Goal: Transaction & Acquisition: Book appointment/travel/reservation

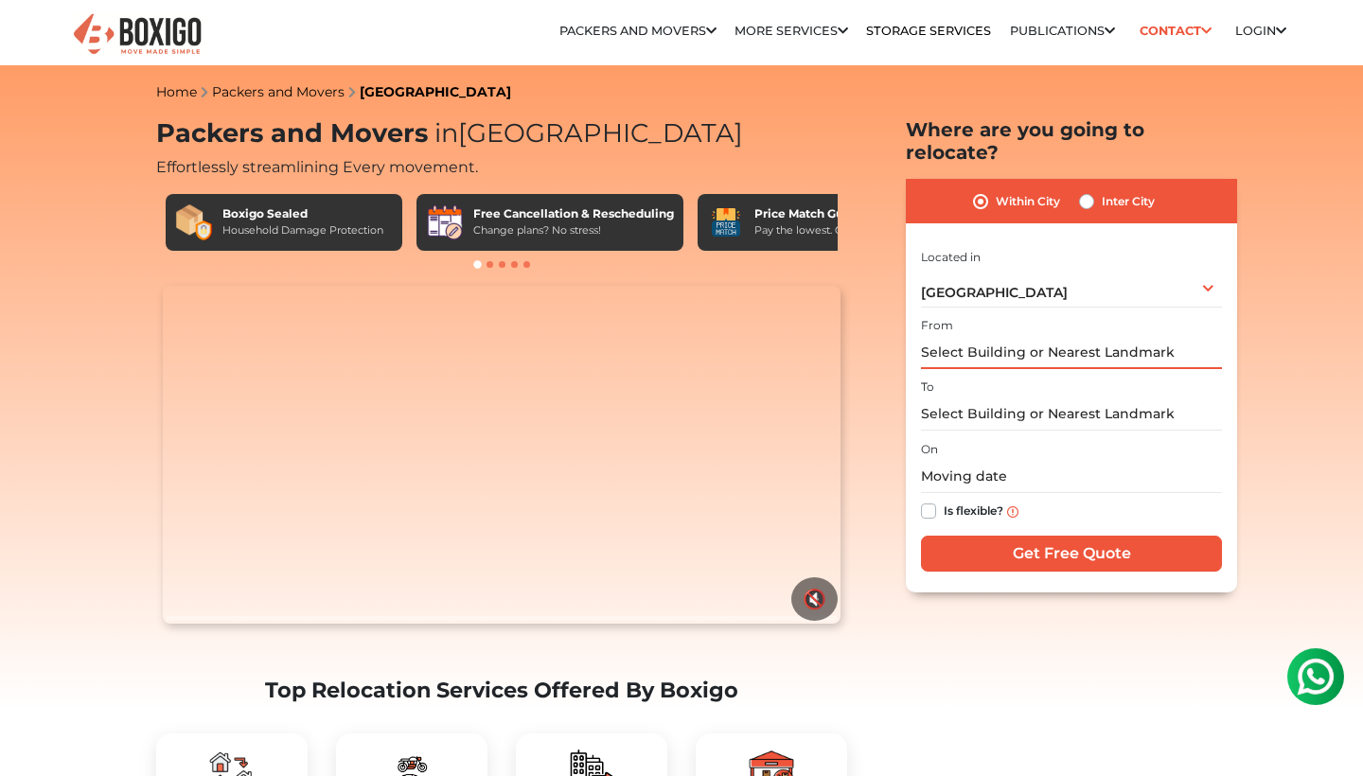
click at [1032, 336] on input "text" at bounding box center [1071, 352] width 301 height 33
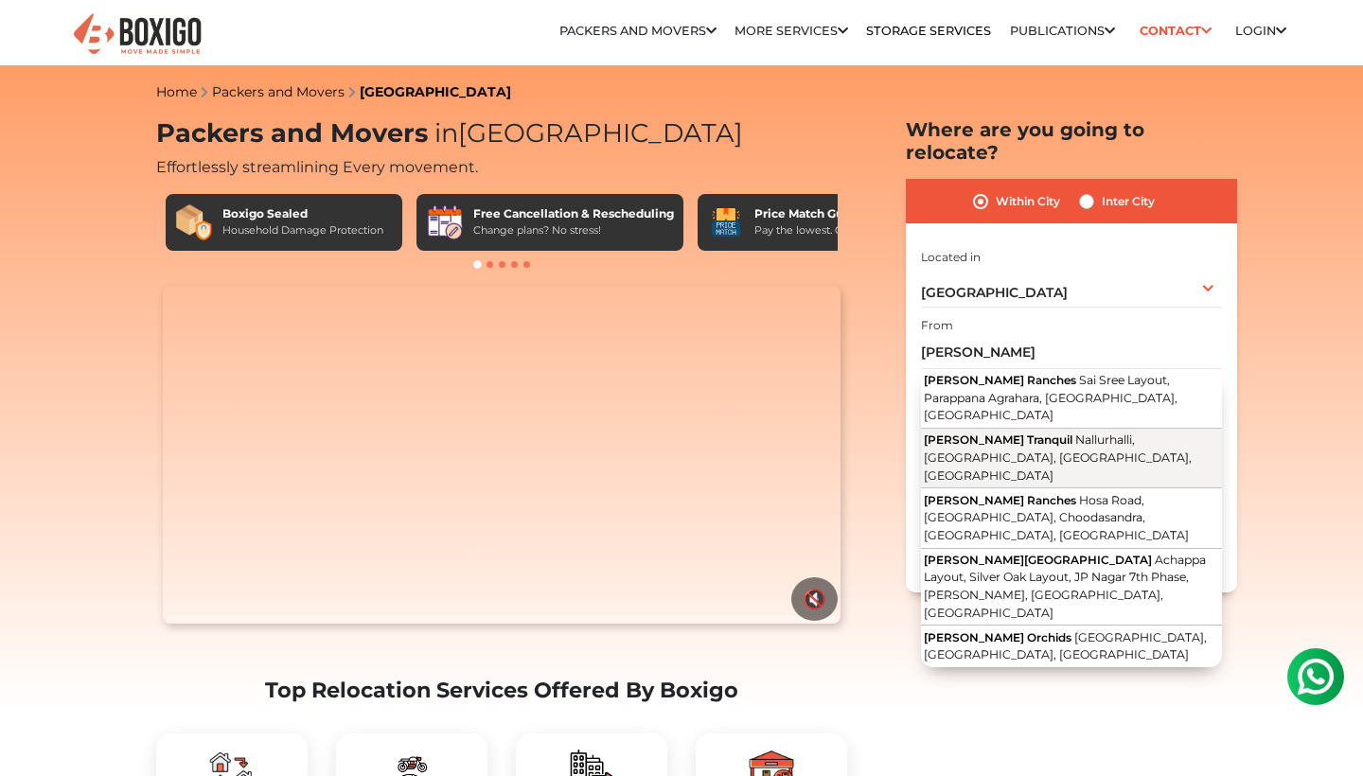
click at [1063, 433] on span "Nallurhalli, Whitefield, Bengaluru, Karnataka" at bounding box center [1058, 457] width 268 height 49
type input "Mahaveer Tranquil, Nallurhalli, Whitefield, Bengaluru, Karnataka"
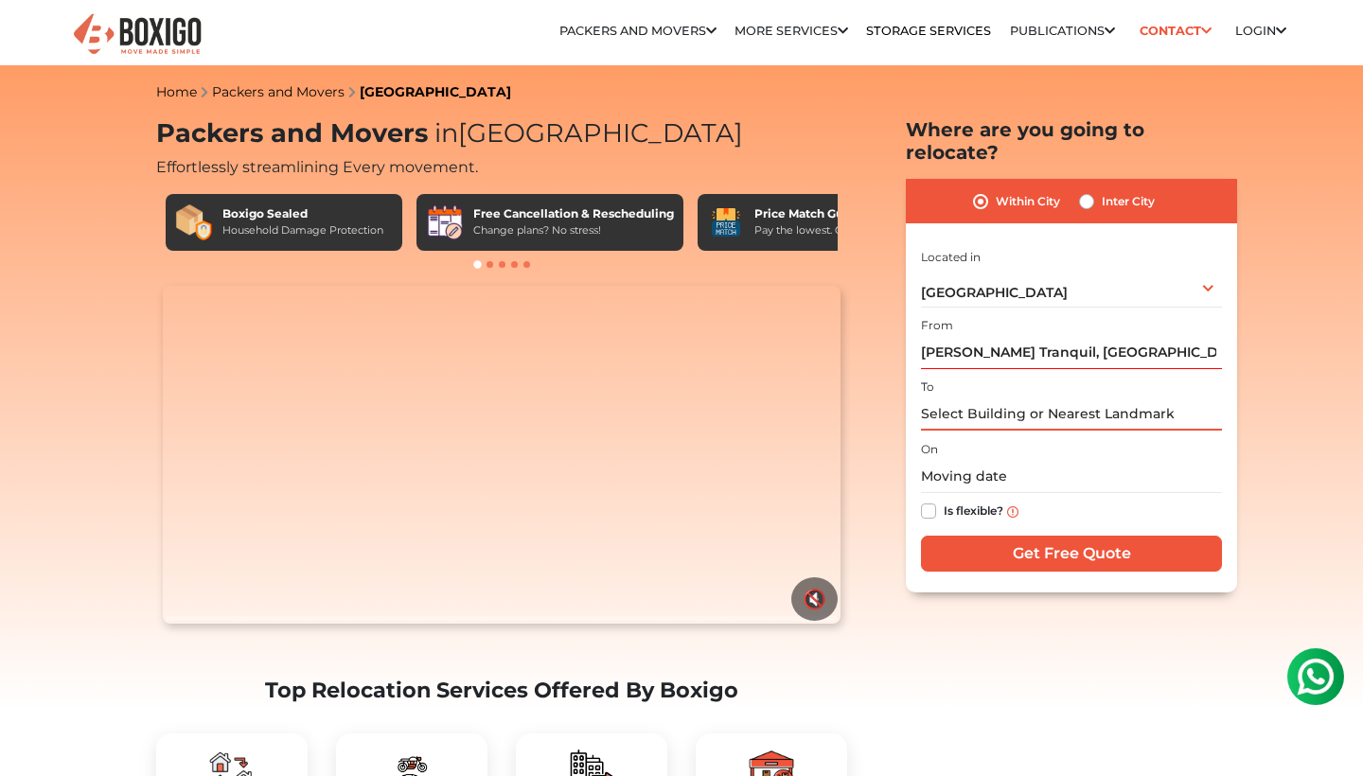
click at [1046, 398] on input "text" at bounding box center [1071, 414] width 301 height 33
type input "s"
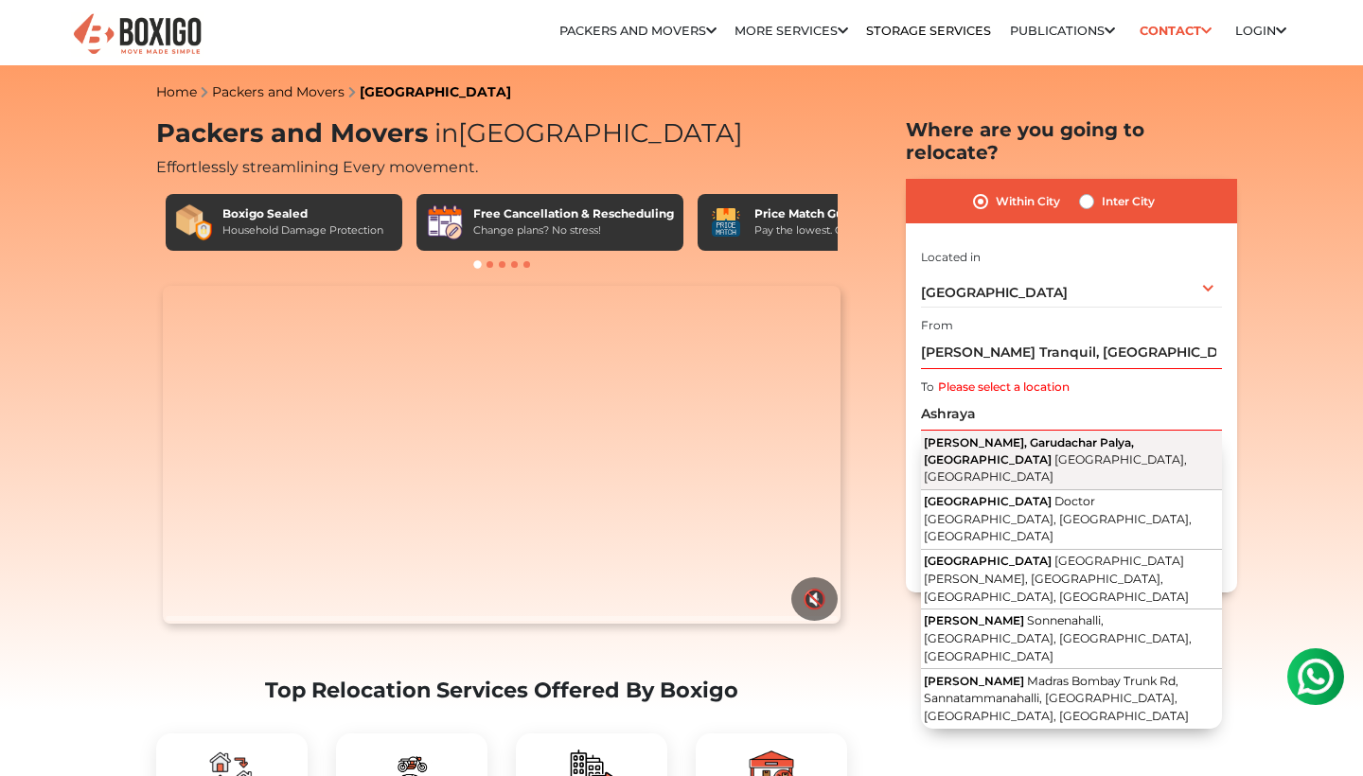
click at [1073, 434] on button "Ashraya Layout, Garudachar Palya, Mahadevapura Bengaluru, Karnataka" at bounding box center [1071, 461] width 301 height 60
type input "Ashraya Layout, Garudachar Palya, Mahadevapura, Bengaluru, Karnataka"
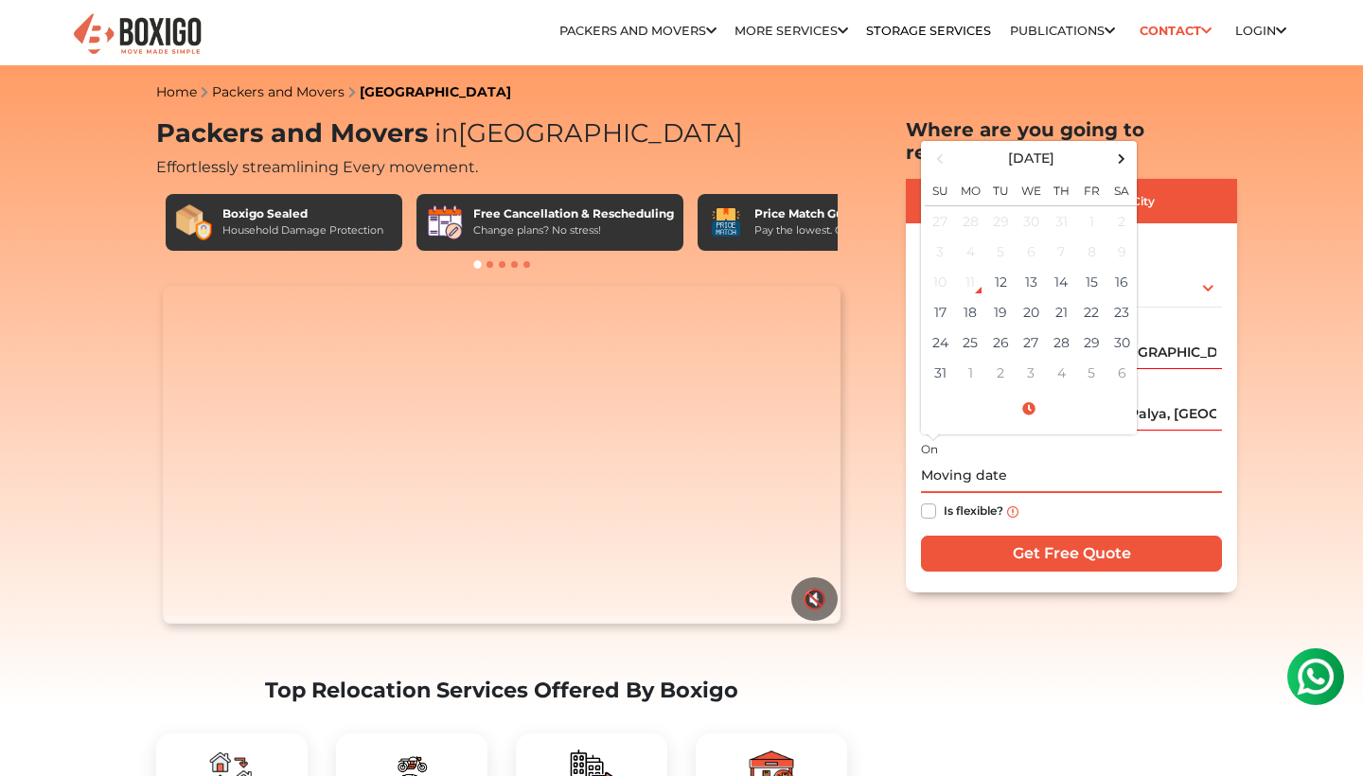
click at [1005, 460] on input "text" at bounding box center [1071, 476] width 301 height 33
click at [1070, 267] on td "14" at bounding box center [1061, 282] width 30 height 30
type input "08/14/2025 12:00 AM"
click at [1050, 539] on input "Get Free Quote" at bounding box center [1071, 554] width 301 height 36
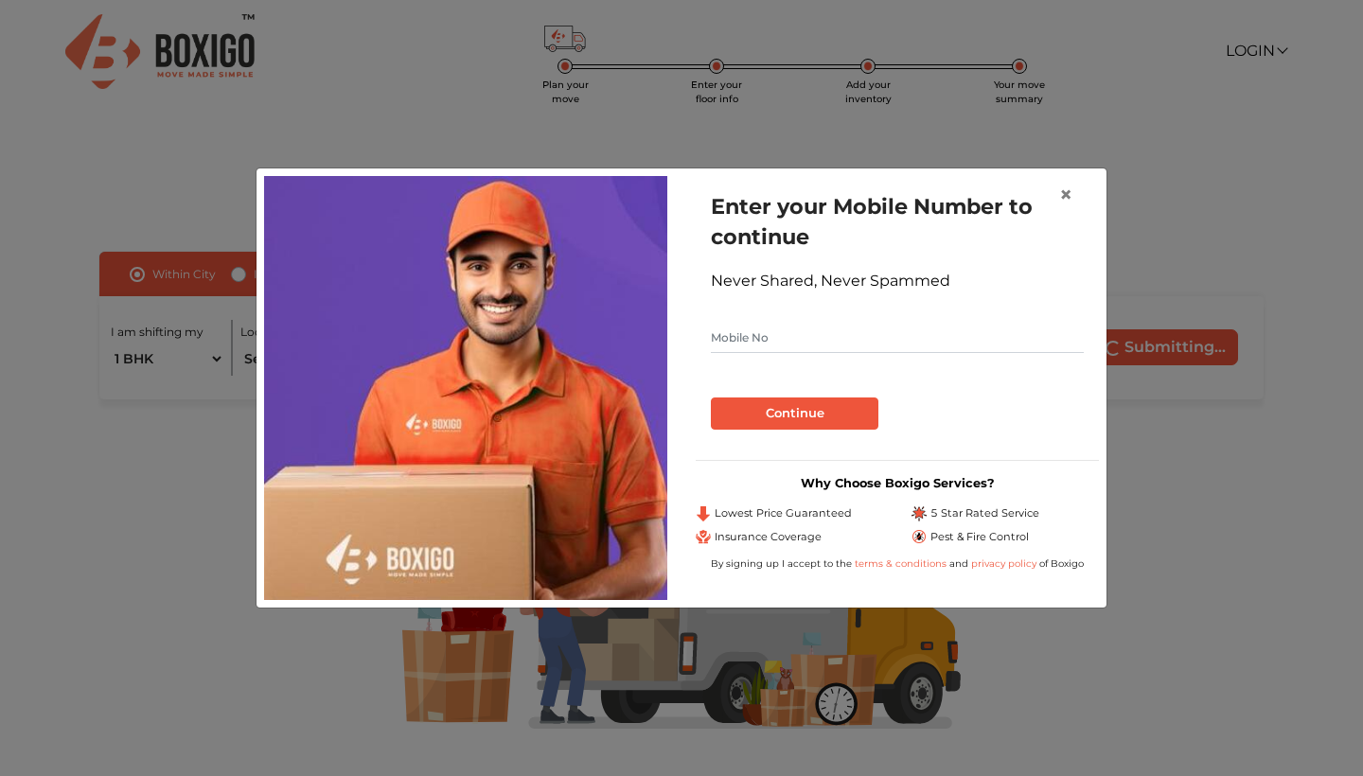
click at [915, 345] on input "text" at bounding box center [897, 338] width 373 height 30
type input "9942364442"
click at [843, 415] on button "Continue" at bounding box center [795, 414] width 168 height 32
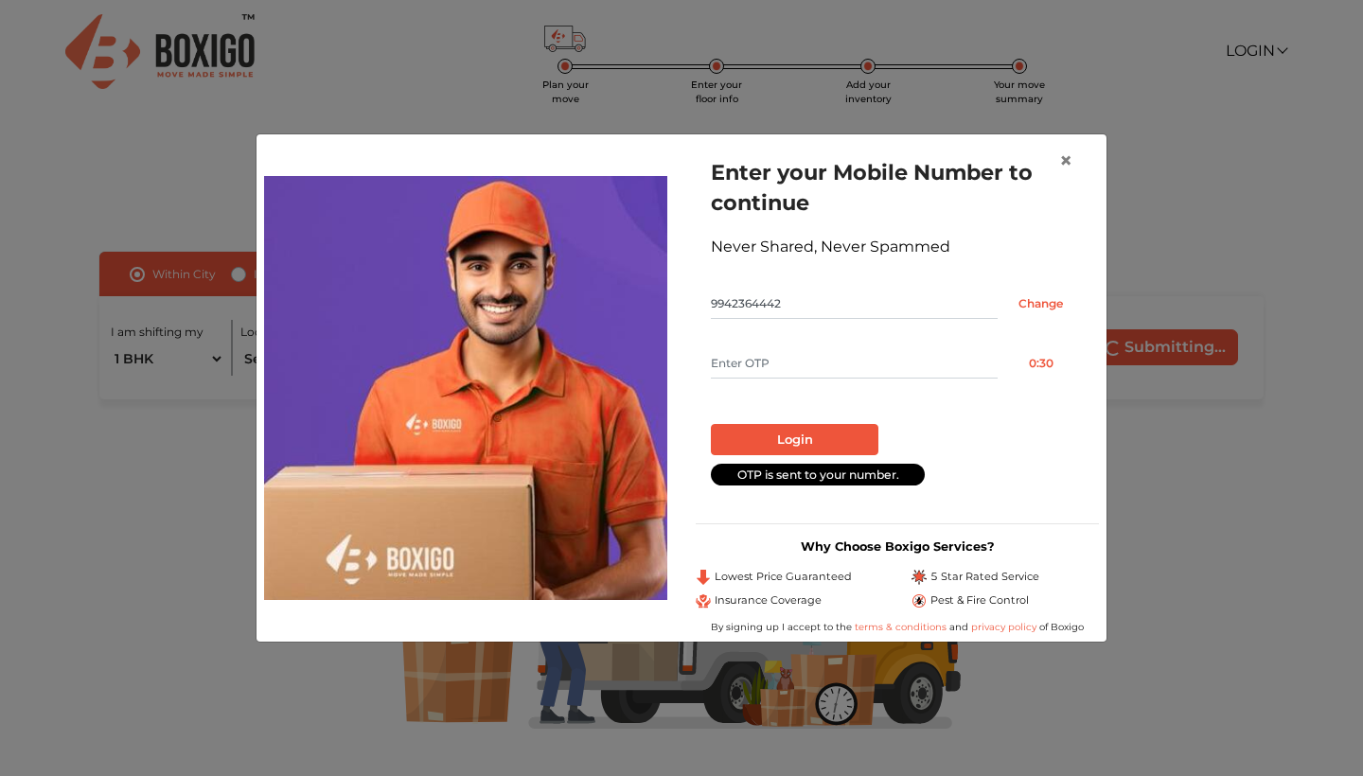
click at [834, 360] on input "text" at bounding box center [854, 363] width 287 height 30
type input "6296"
click at [794, 440] on button "Login" at bounding box center [795, 440] width 168 height 32
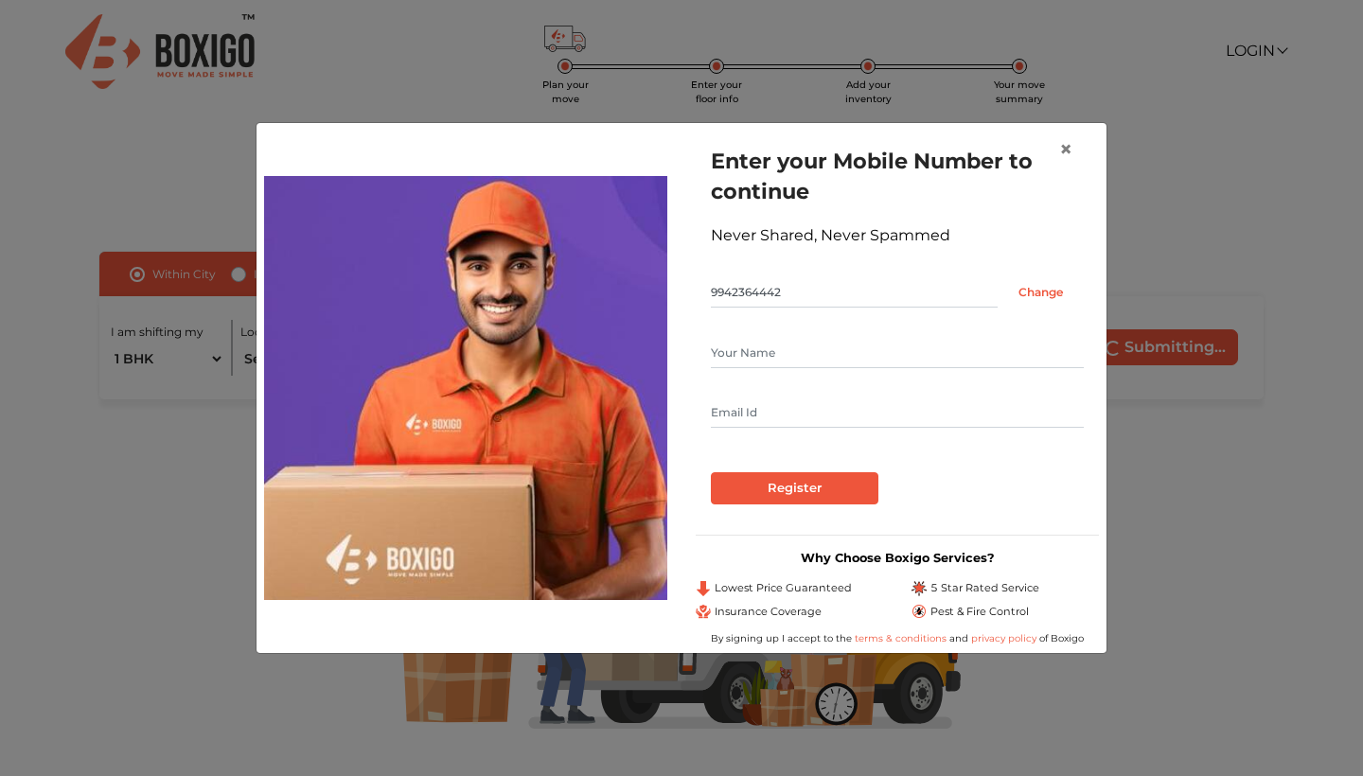
click at [779, 451] on form "Enter your Mobile Number to continue Never Shared, Never Spammed 9942364442 Cha…" at bounding box center [897, 325] width 373 height 359
type input "sudiptha"
click at [1074, 410] on input "text" at bounding box center [897, 413] width 373 height 30
type input "[EMAIL_ADDRESS][DOMAIN_NAME]"
click at [813, 488] on input "Register" at bounding box center [795, 488] width 168 height 32
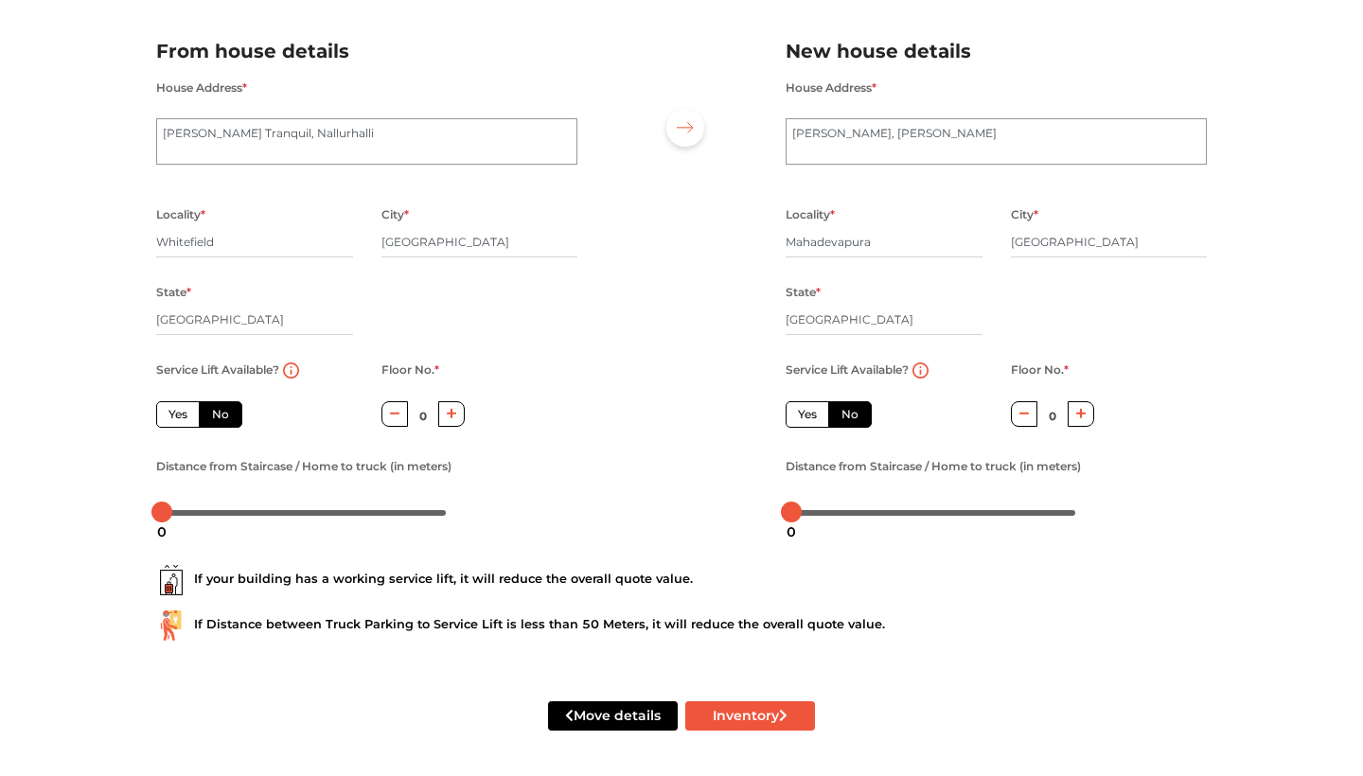
scroll to position [119, 0]
click at [844, 411] on label "No" at bounding box center [850, 414] width 44 height 27
click at [844, 411] on input "No" at bounding box center [848, 412] width 12 height 12
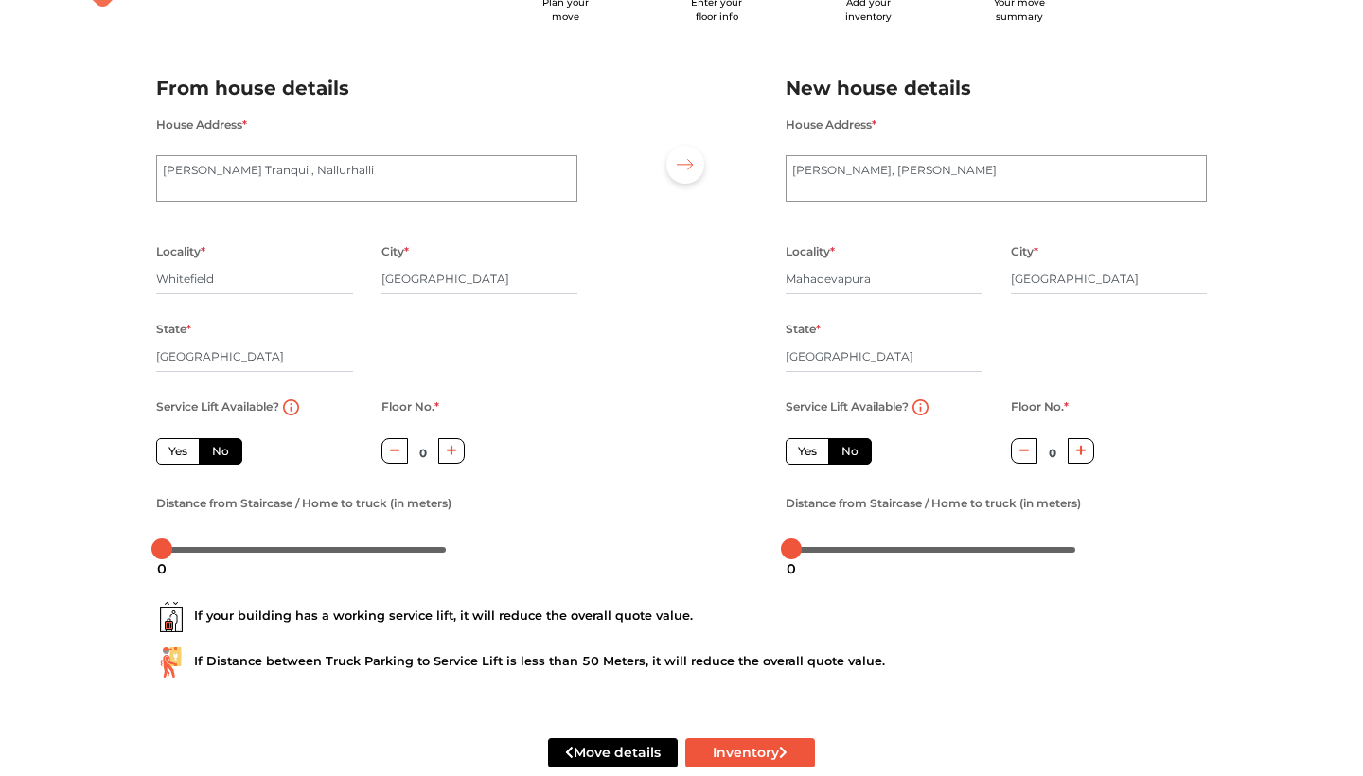
click at [177, 450] on label "Yes" at bounding box center [178, 451] width 44 height 27
click at [177, 450] on input "Yes" at bounding box center [175, 449] width 12 height 12
radio input "true"
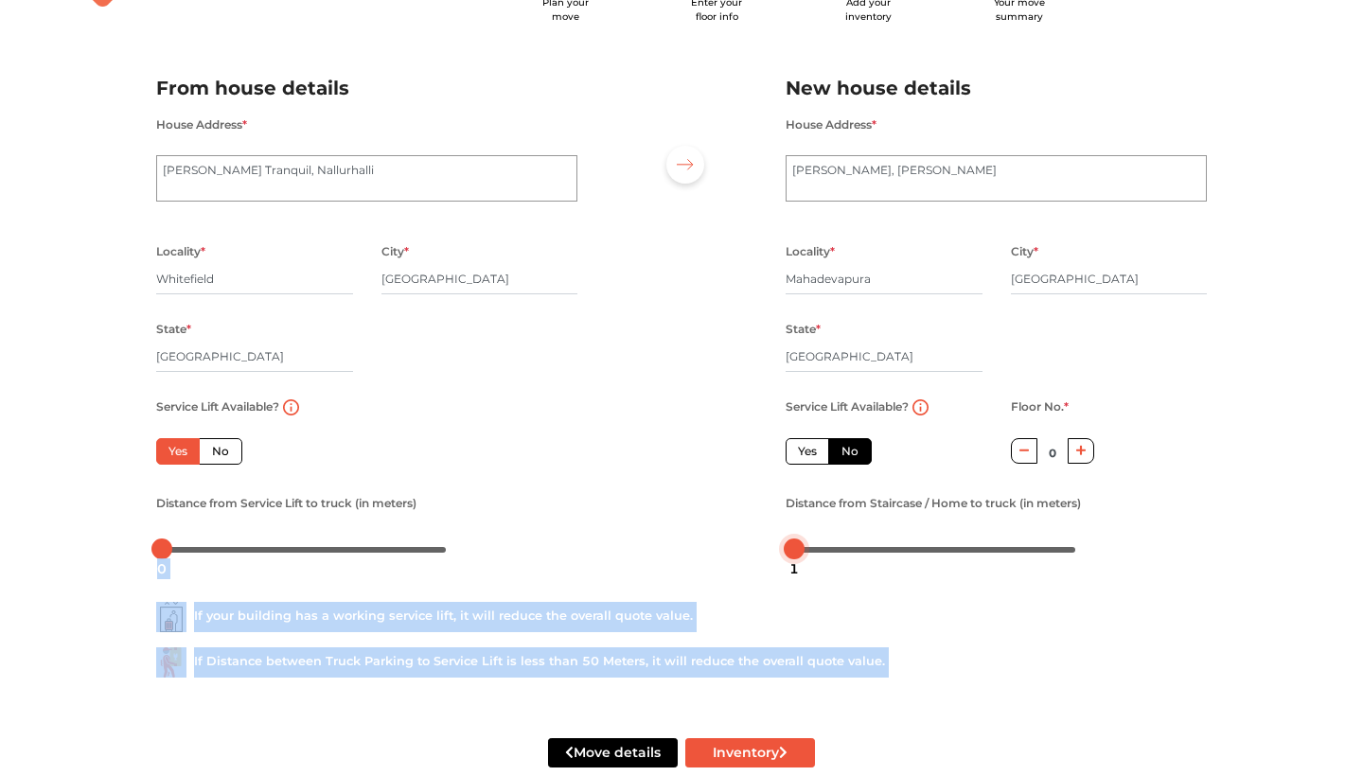
click at [795, 551] on body "Plan your move Enter your floor info Add your inventory Your move summary My Mo…" at bounding box center [681, 306] width 1363 height 776
click at [684, 505] on div at bounding box center [682, 311] width 180 height 522
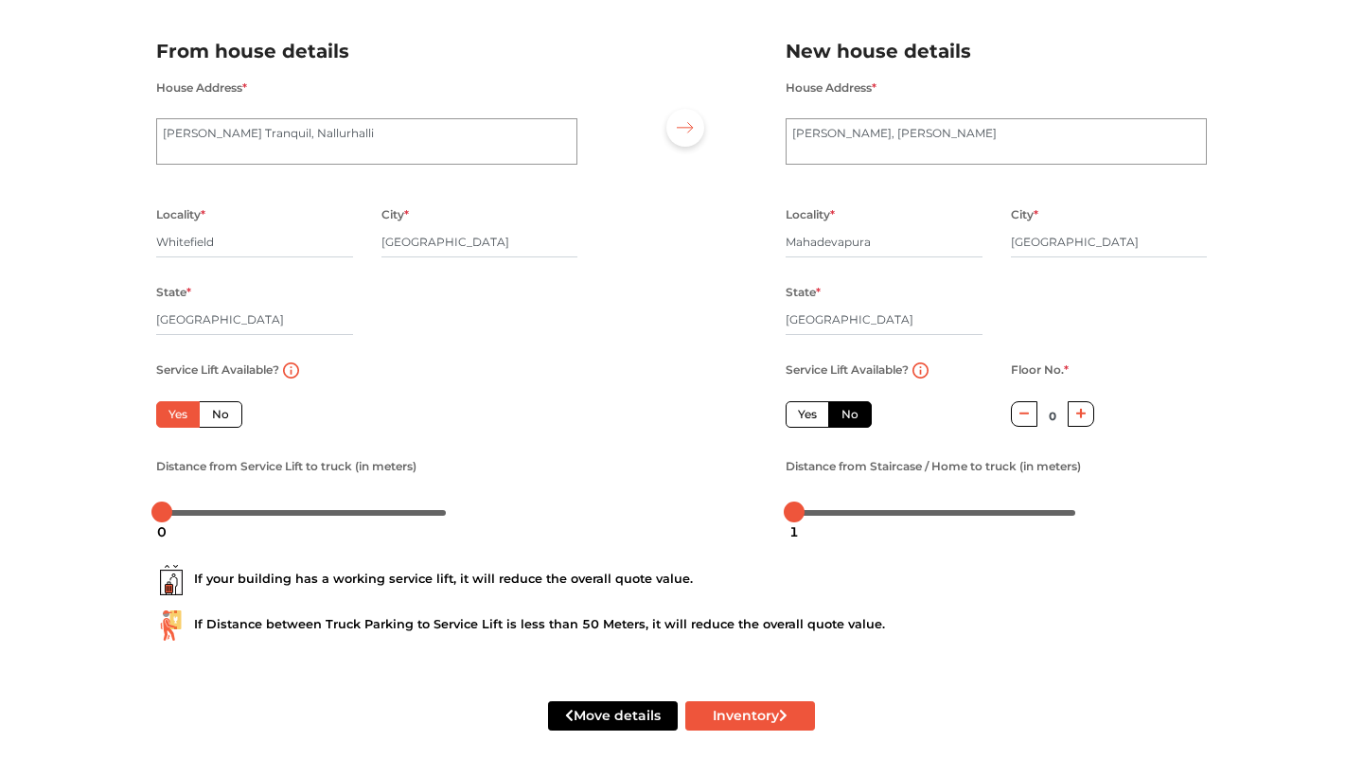
scroll to position [105, 0]
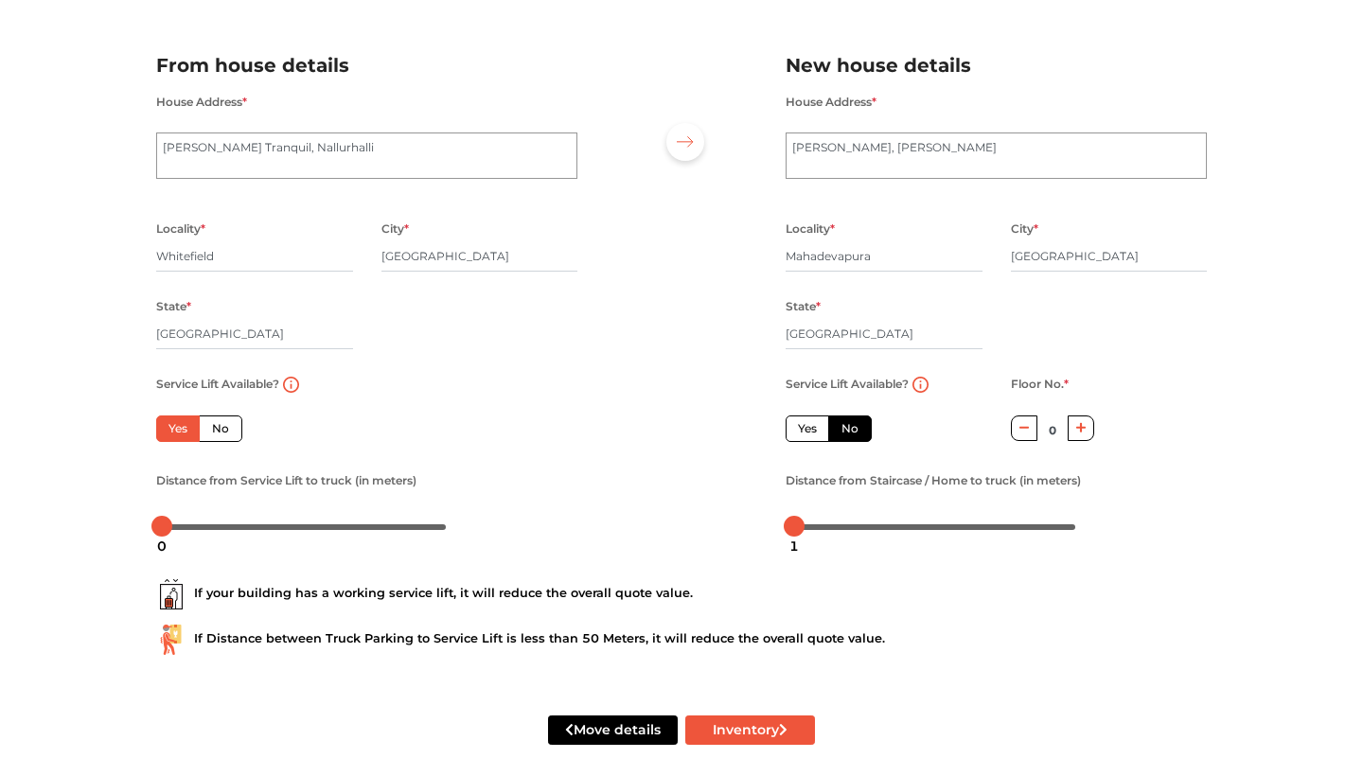
click at [1085, 425] on icon "button" at bounding box center [1081, 427] width 10 height 11
type input "3"
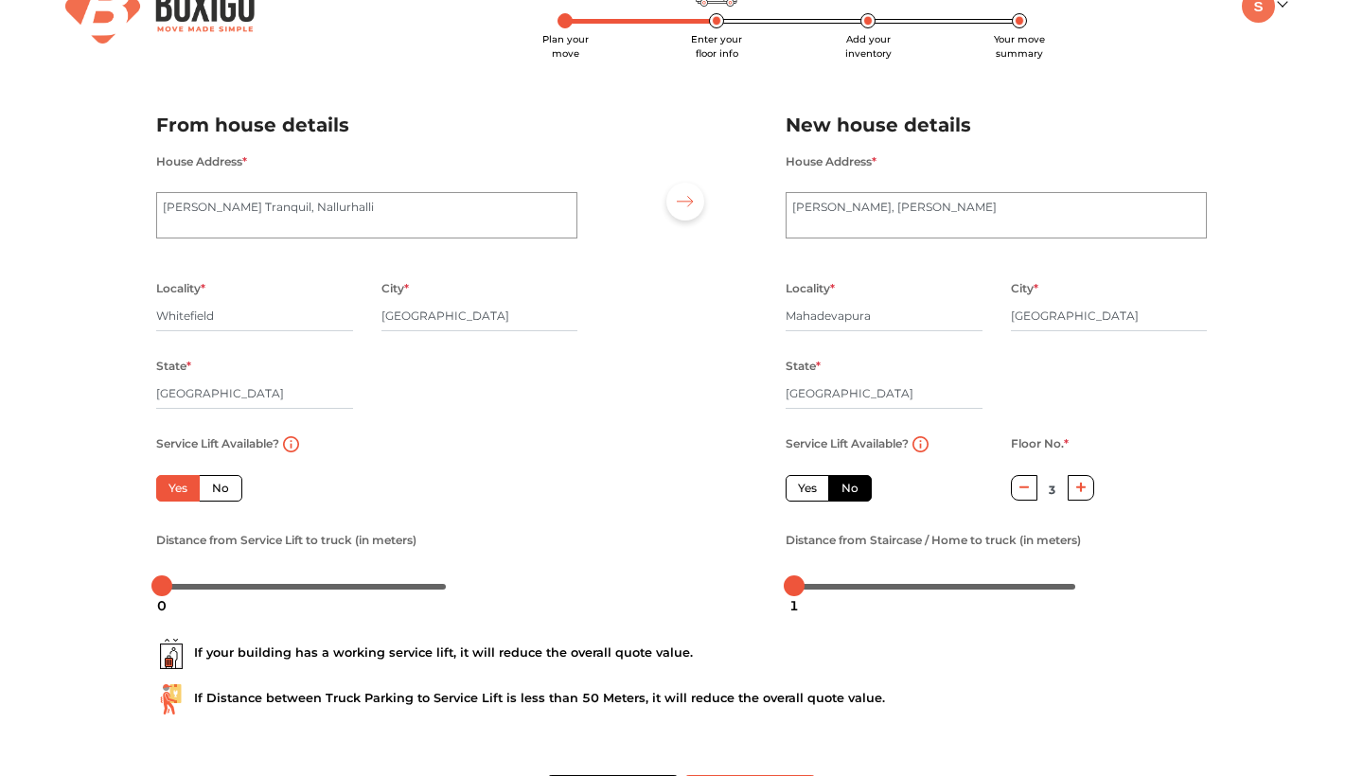
scroll to position [43, 0]
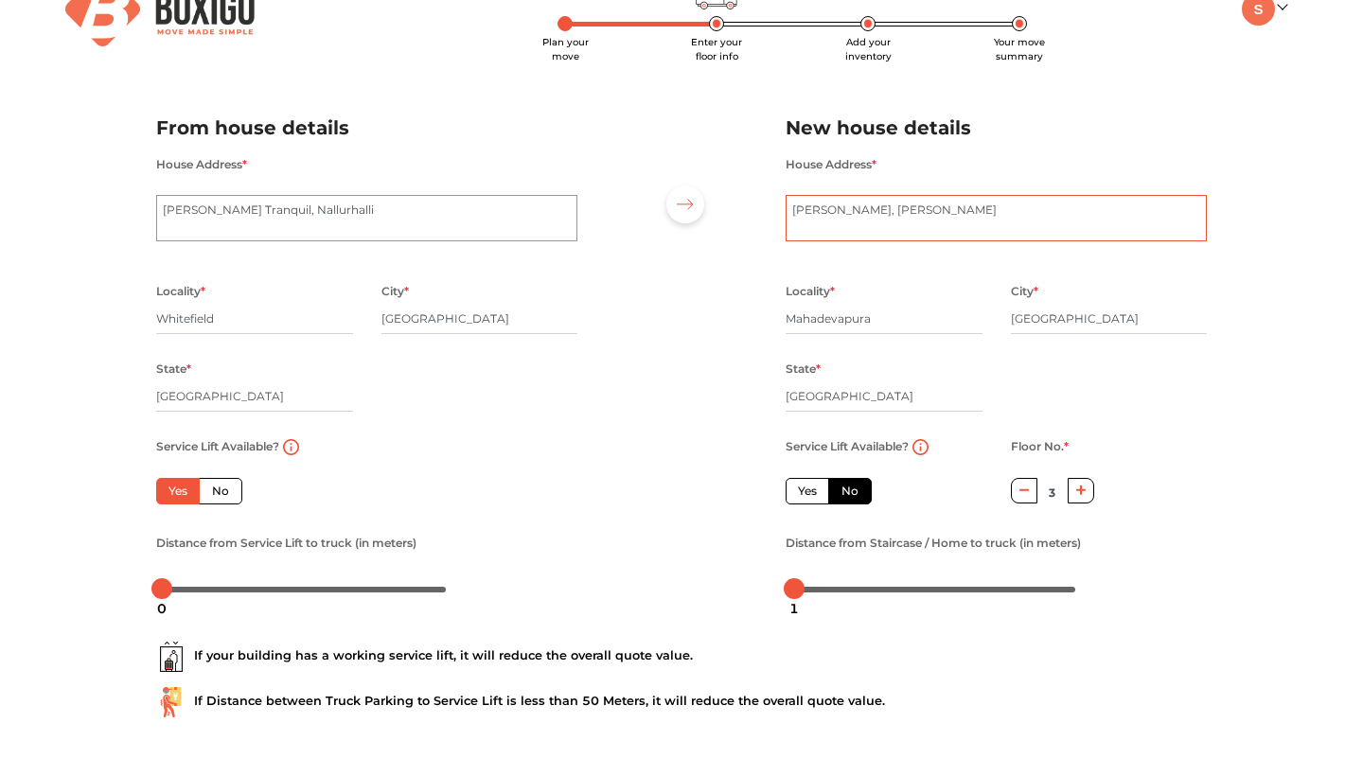
click at [947, 237] on textarea "[PERSON_NAME], [PERSON_NAME]" at bounding box center [996, 218] width 421 height 47
drag, startPoint x: 336, startPoint y: 223, endPoint x: 115, endPoint y: 193, distance: 222.7
click at [115, 193] on div "Plan your move Enter your floor info Add your inventory Your move summary My Mo…" at bounding box center [681, 405] width 1363 height 896
paste textarea "[STREET_ADDRESS][PERSON_NAME][PERSON_NAME]."
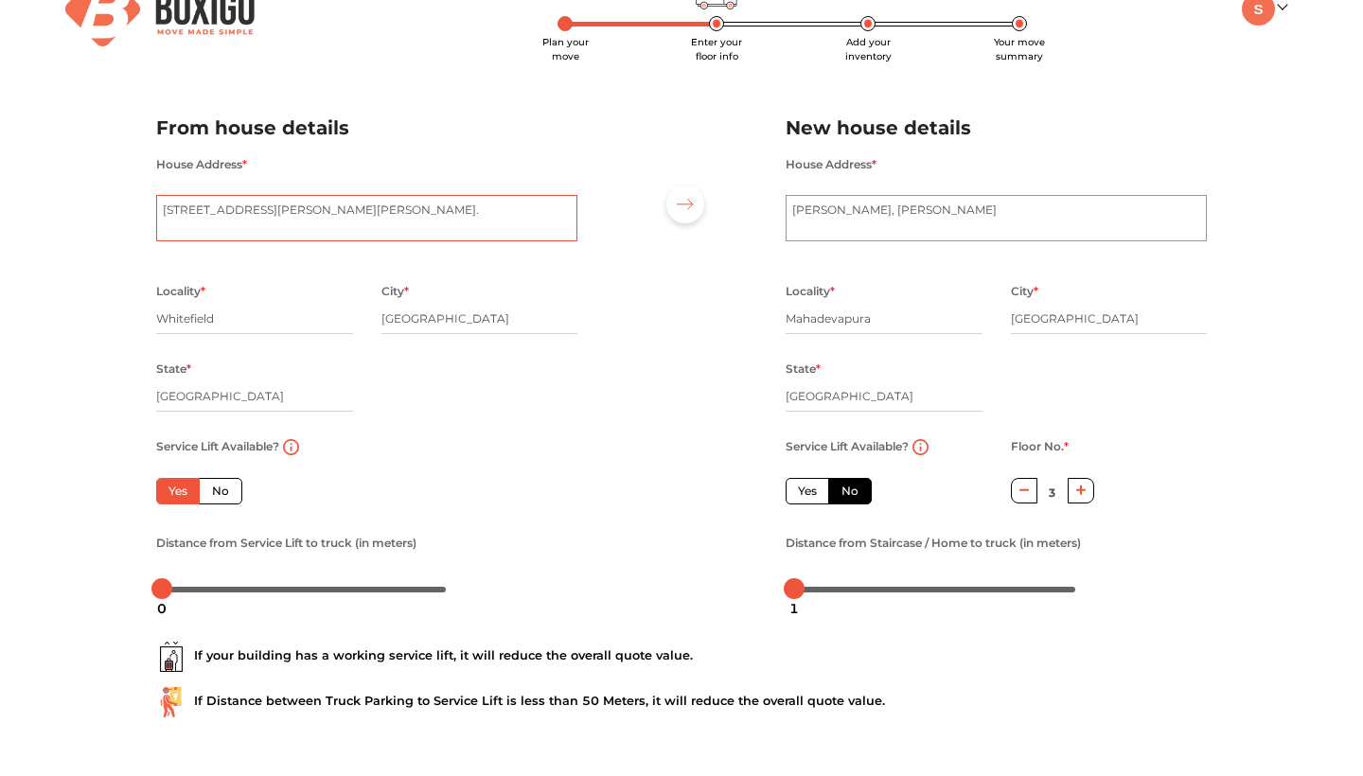
type textarea "[STREET_ADDRESS][PERSON_NAME][PERSON_NAME]."
click at [919, 223] on textarea "[PERSON_NAME], [PERSON_NAME]" at bounding box center [996, 218] width 421 height 47
drag, startPoint x: 1031, startPoint y: 214, endPoint x: 762, endPoint y: 211, distance: 268.9
click at [762, 211] on div "From house details House Address * [PERSON_NAME] Tranquil, Nallurhalli Locality…" at bounding box center [681, 351] width 1079 height 522
paste textarea "[STREET_ADDRESS] [STREET_ADDRESS]"
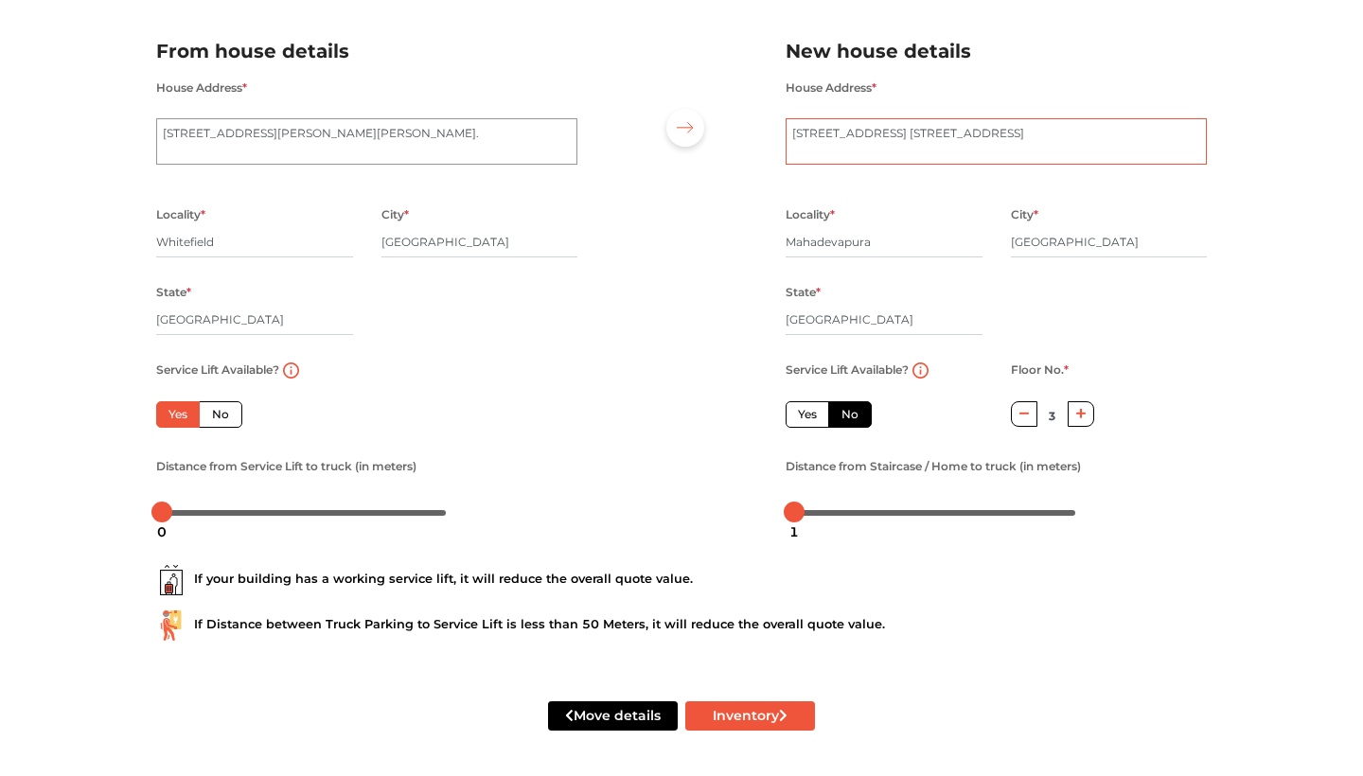
scroll to position [119, 0]
type textarea "[STREET_ADDRESS] [STREET_ADDRESS]"
click at [740, 722] on button "Inventory" at bounding box center [750, 716] width 130 height 29
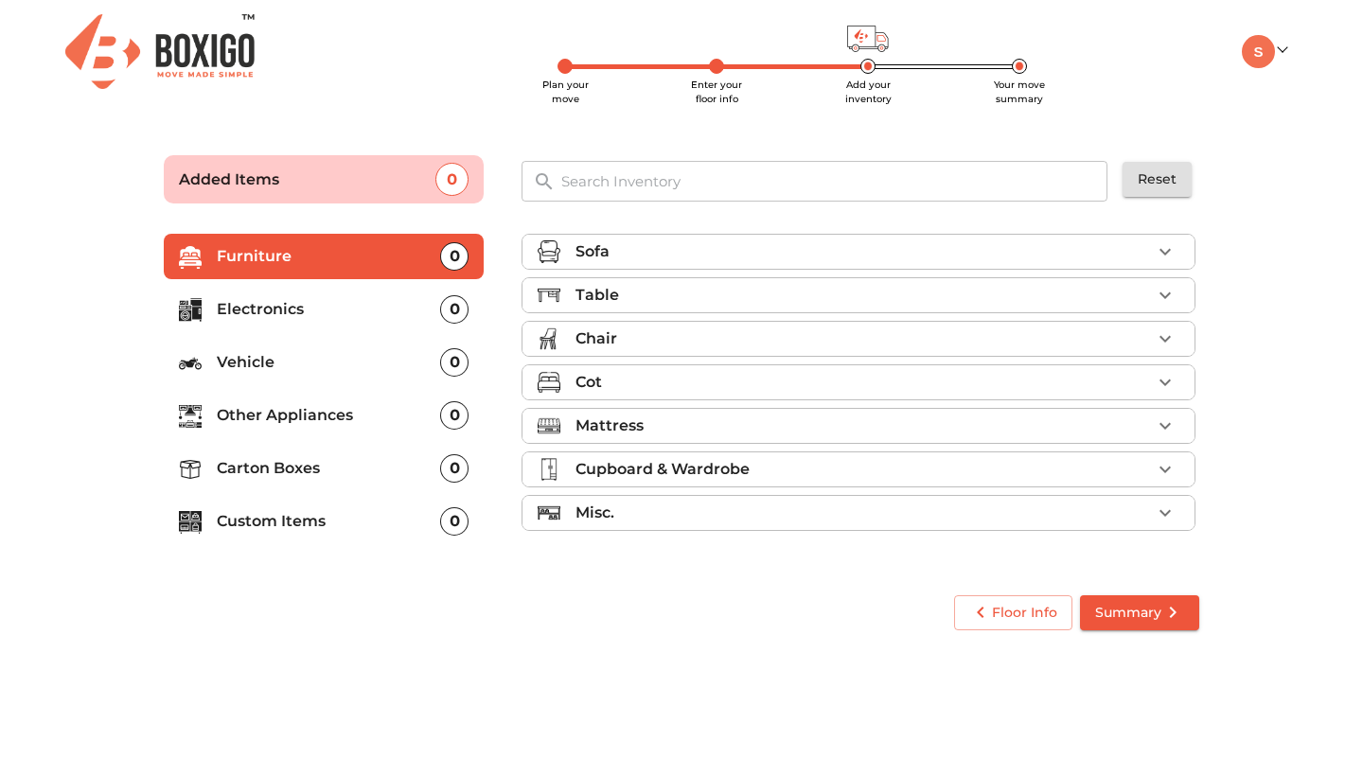
click at [394, 462] on p "Carton Boxes" at bounding box center [328, 468] width 223 height 23
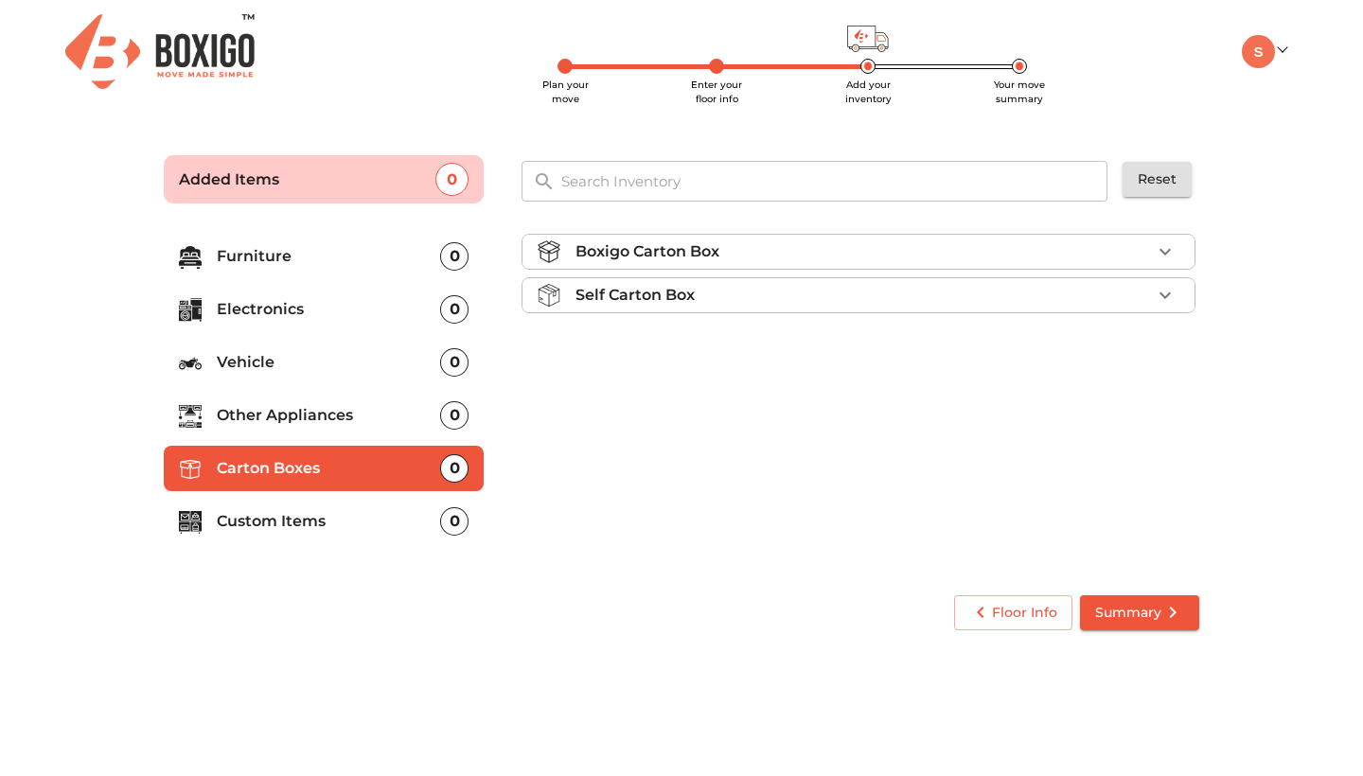
click at [789, 253] on div "Boxigo Carton Box" at bounding box center [864, 251] width 576 height 23
click at [294, 532] on p "Custom Items" at bounding box center [328, 521] width 223 height 23
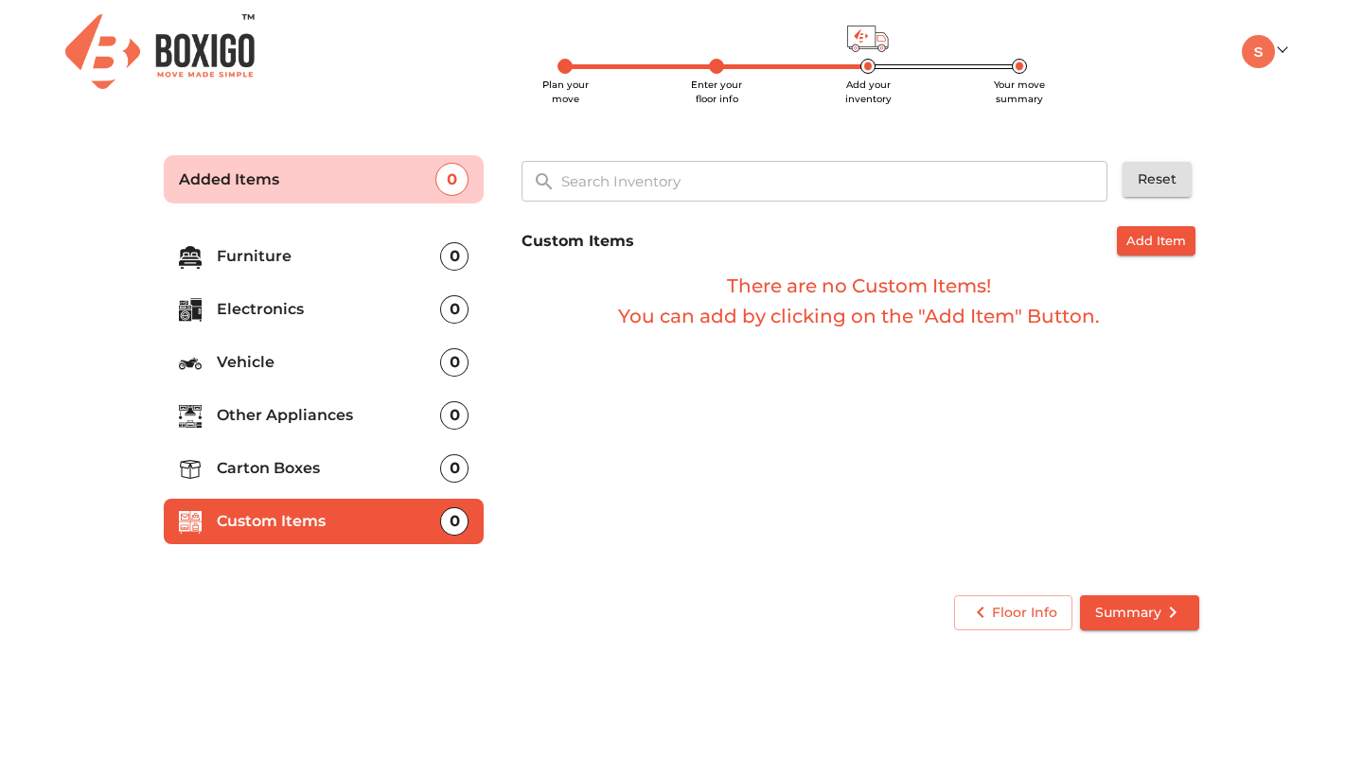
click at [353, 475] on p "Carton Boxes" at bounding box center [328, 468] width 223 height 23
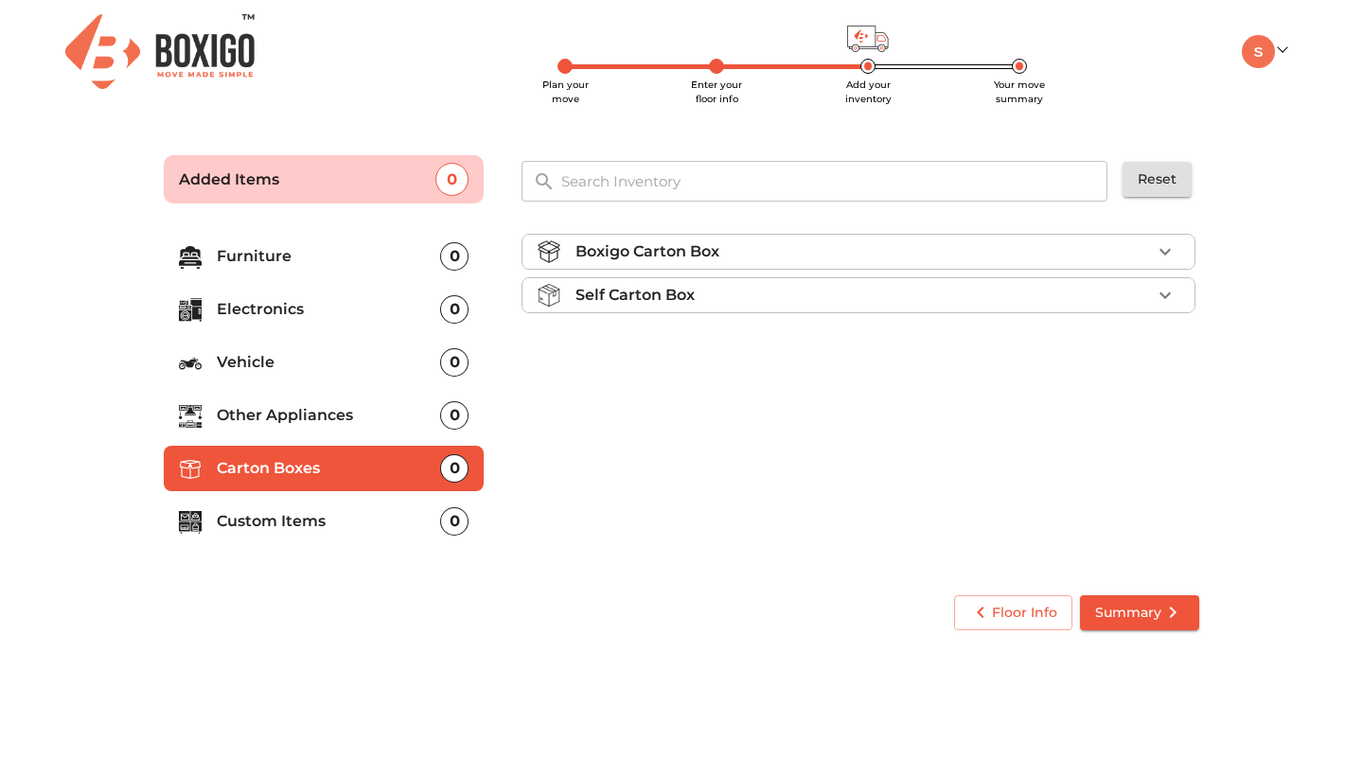
click at [835, 258] on div "Boxigo Carton Box" at bounding box center [864, 251] width 576 height 23
click at [1160, 301] on span "Add" at bounding box center [1149, 297] width 42 height 22
click at [1160, 301] on icon "button" at bounding box center [1165, 296] width 23 height 23
click at [1159, 300] on icon "button" at bounding box center [1165, 296] width 23 height 23
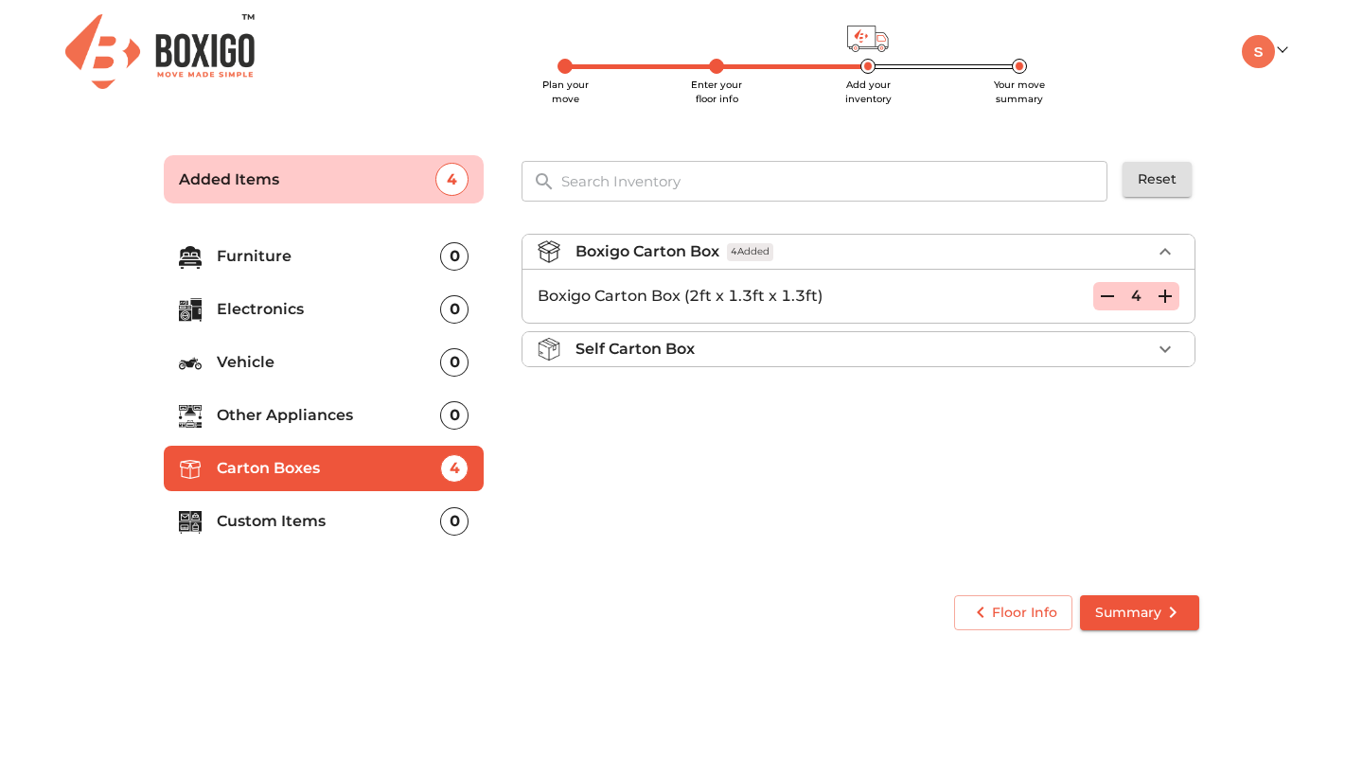
click at [1159, 300] on icon "button" at bounding box center [1165, 296] width 23 height 23
click at [1142, 616] on span "Summary" at bounding box center [1139, 613] width 89 height 24
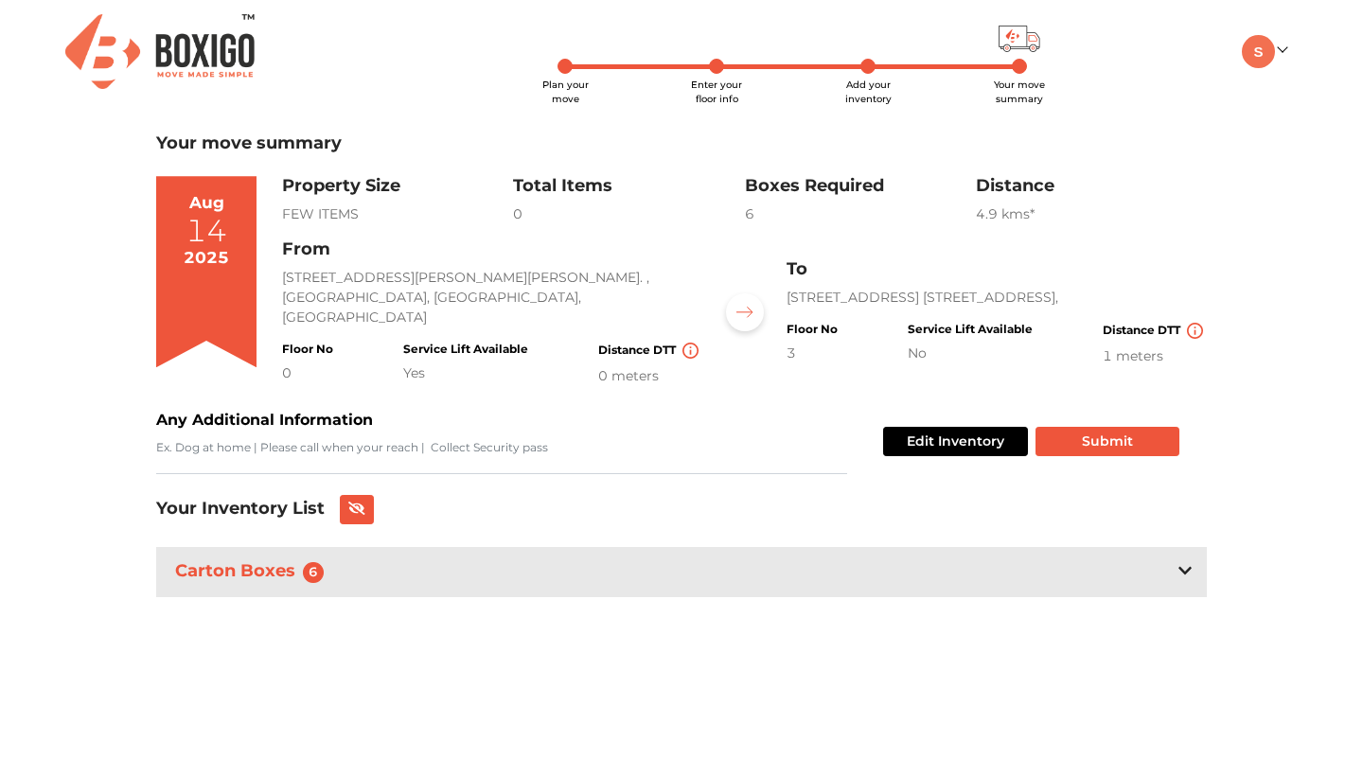
click at [1185, 573] on icon at bounding box center [1185, 571] width 13 height 8
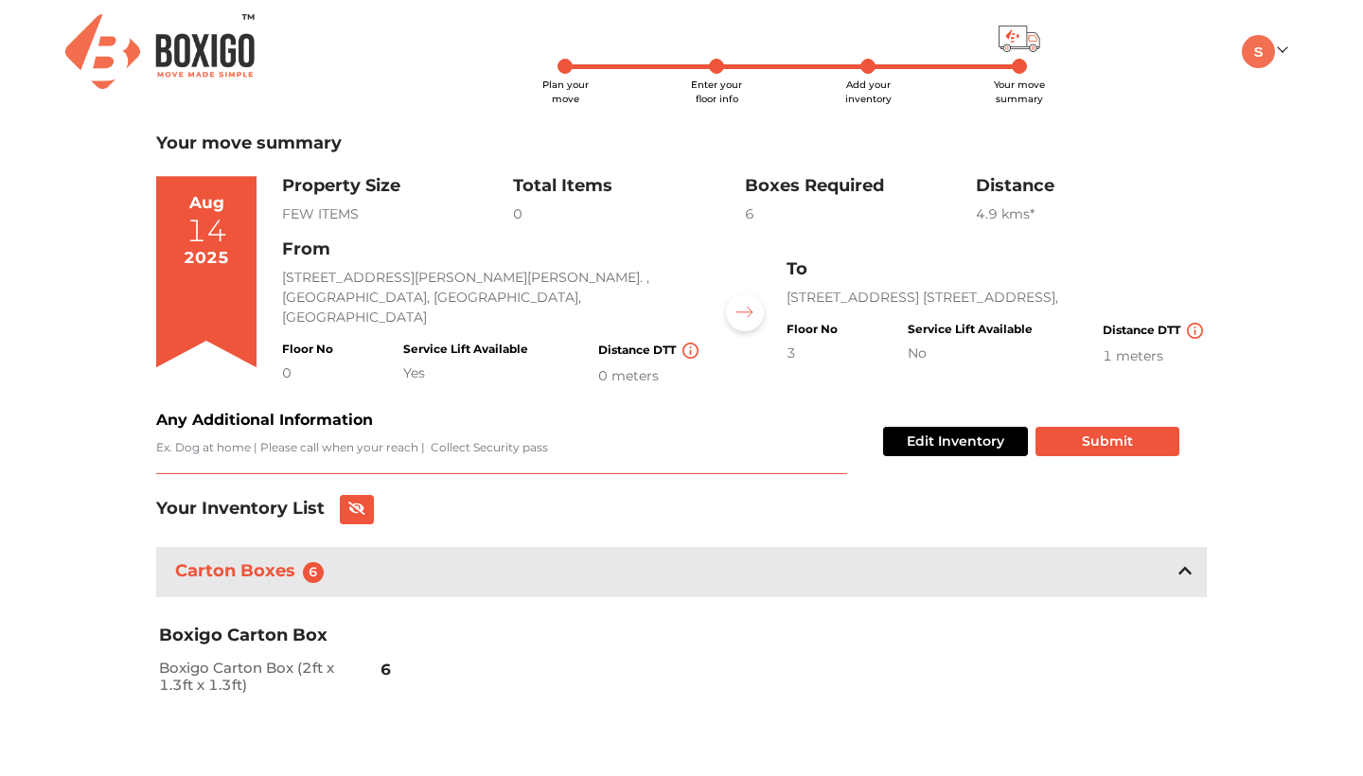
click at [760, 454] on textarea "Any Additional Information" at bounding box center [501, 456] width 691 height 35
click at [349, 506] on icon at bounding box center [356, 508] width 17 height 13
click at [349, 506] on icon at bounding box center [355, 509] width 15 height 10
